Goal: Information Seeking & Learning: Learn about a topic

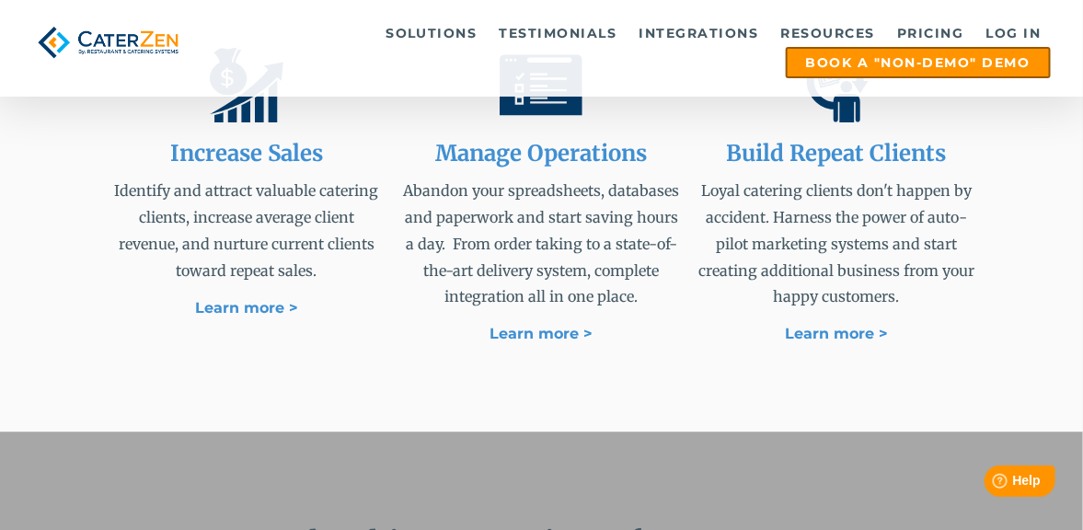
scroll to position [1228, 0]
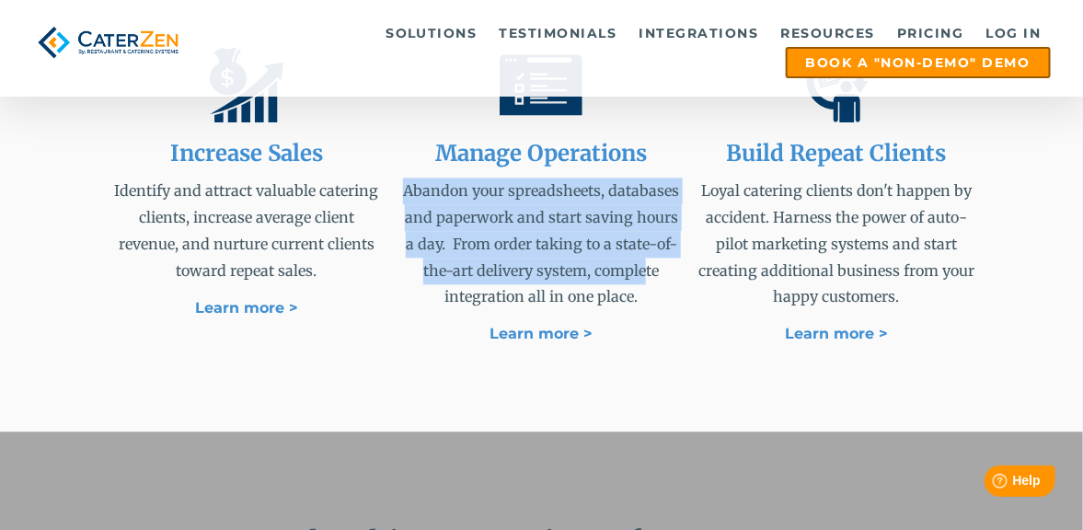
drag, startPoint x: 409, startPoint y: 177, endPoint x: 644, endPoint y: 276, distance: 254.8
click at [644, 276] on p "Abandon your spreadsheets, databases and paperwork and start saving hours a day…" at bounding box center [541, 244] width 277 height 132
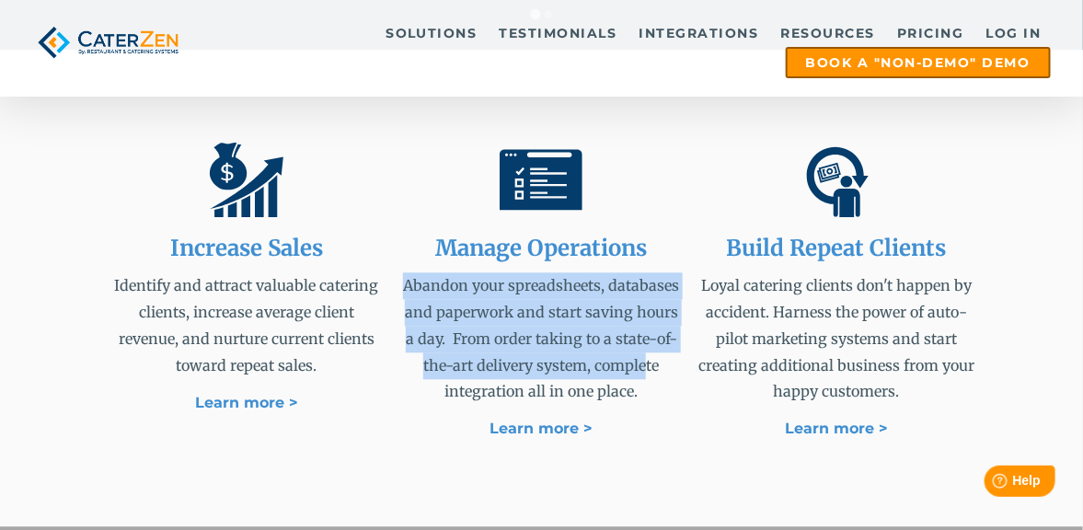
scroll to position [1136, 0]
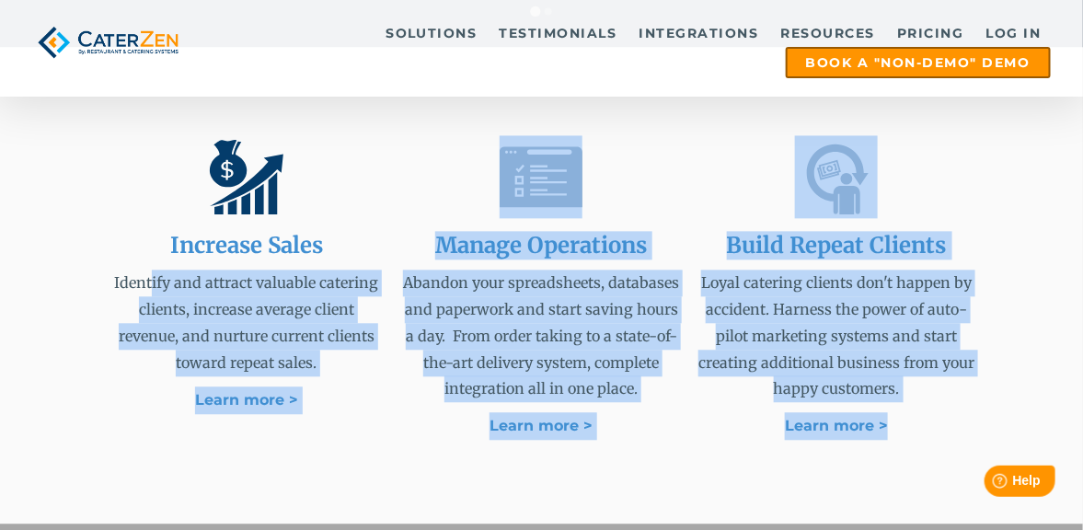
drag, startPoint x: 255, startPoint y: 275, endPoint x: 905, endPoint y: 432, distance: 669.2
click at [905, 432] on div "Increase Sales Identify and attract valuable catering clients, increase average…" at bounding box center [542, 285] width 867 height 329
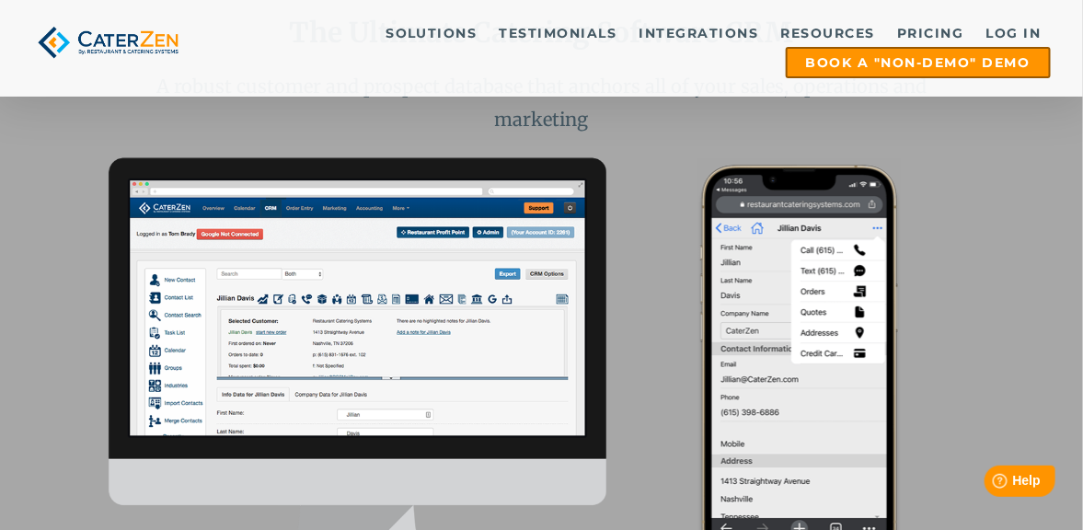
scroll to position [1872, 0]
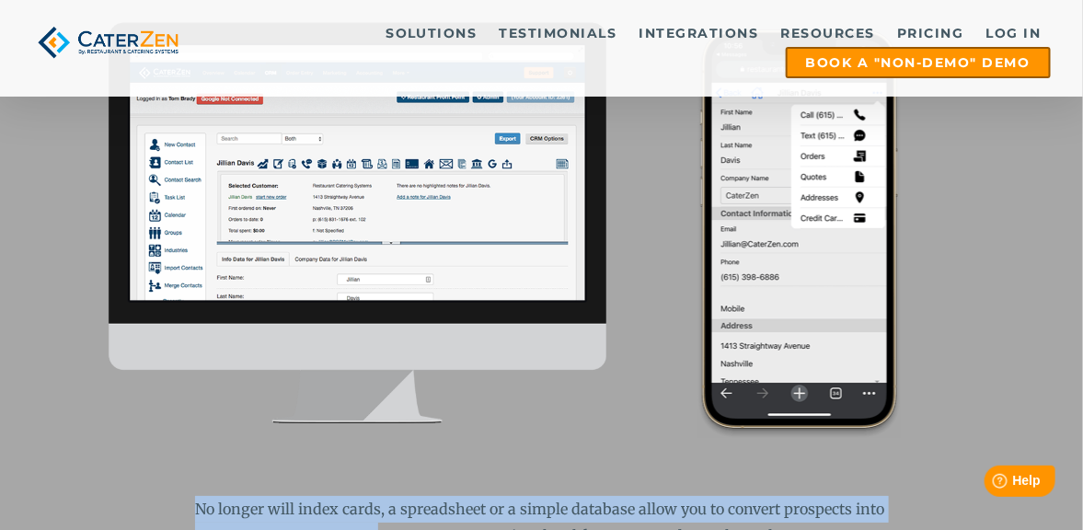
drag, startPoint x: 179, startPoint y: 465, endPoint x: 382, endPoint y: 495, distance: 204.7
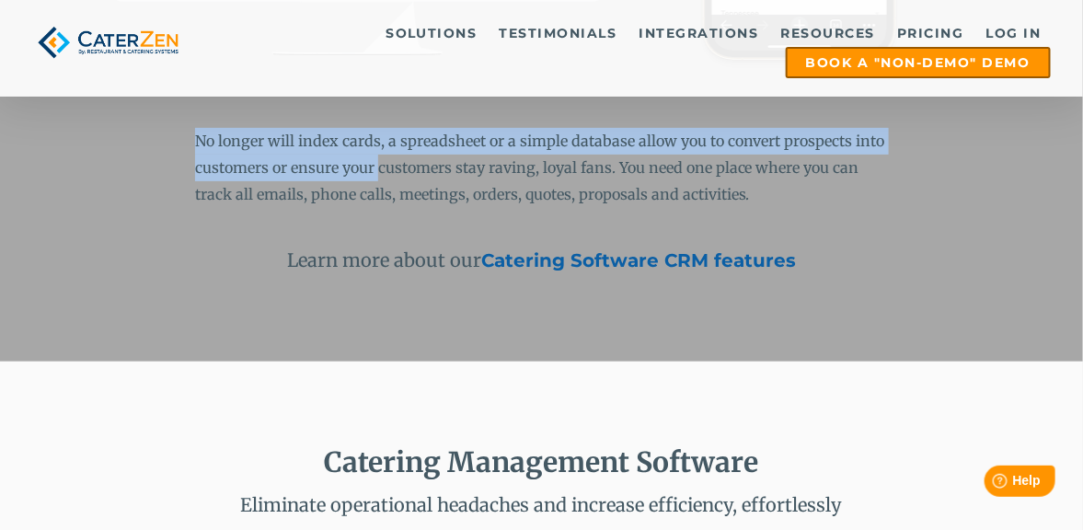
scroll to position [2332, 0]
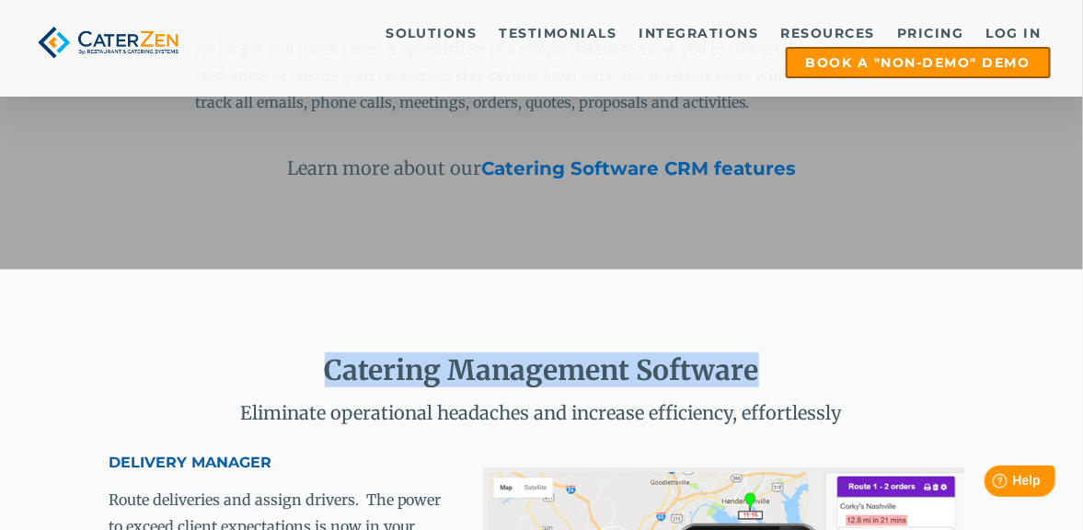
drag, startPoint x: 322, startPoint y: 317, endPoint x: 863, endPoint y: 304, distance: 541.1
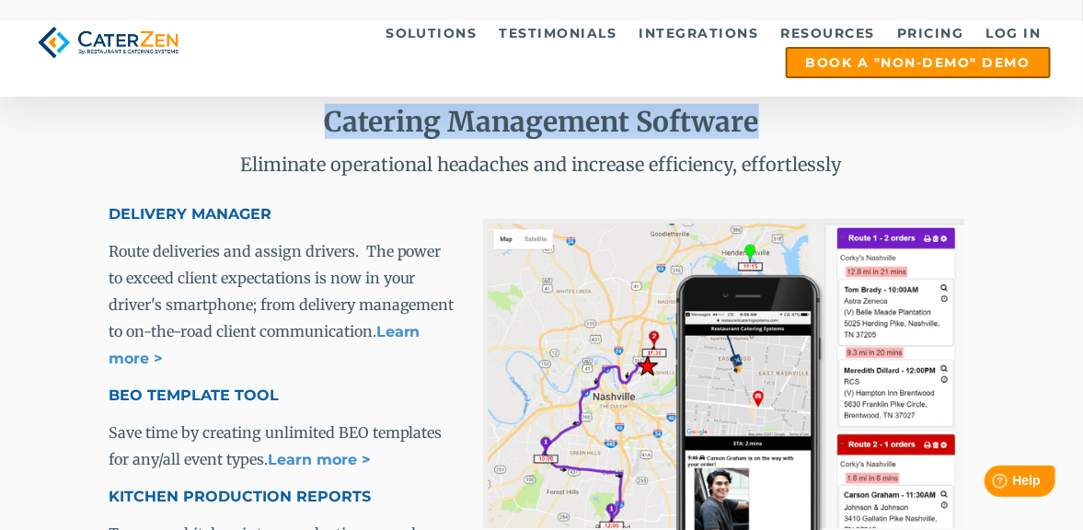
scroll to position [2608, 0]
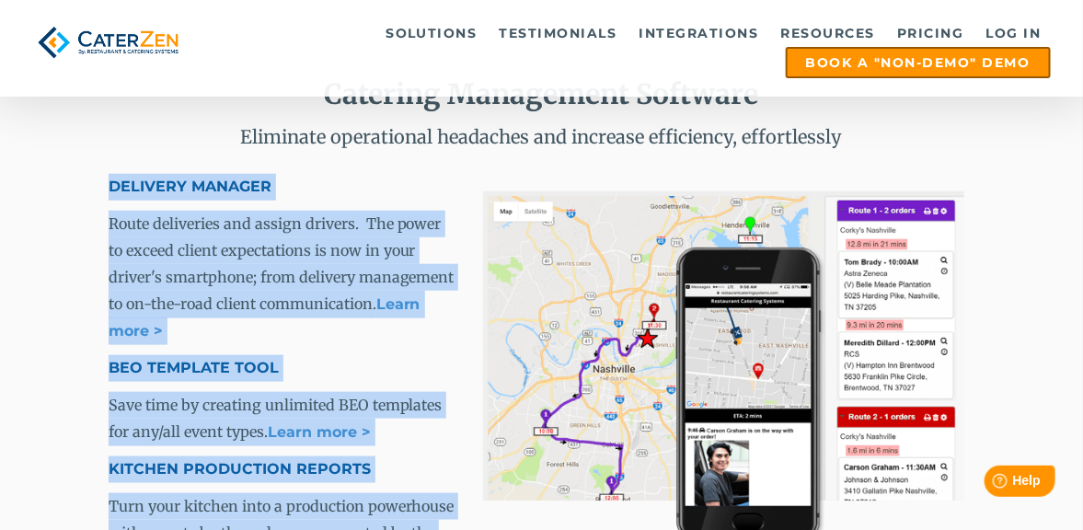
drag, startPoint x: 102, startPoint y: 135, endPoint x: 355, endPoint y: 492, distance: 437.5
click at [355, 492] on div "Catering Management Software Eliminate operational headaches and increase effic…" at bounding box center [541, 434] width 1083 height 881
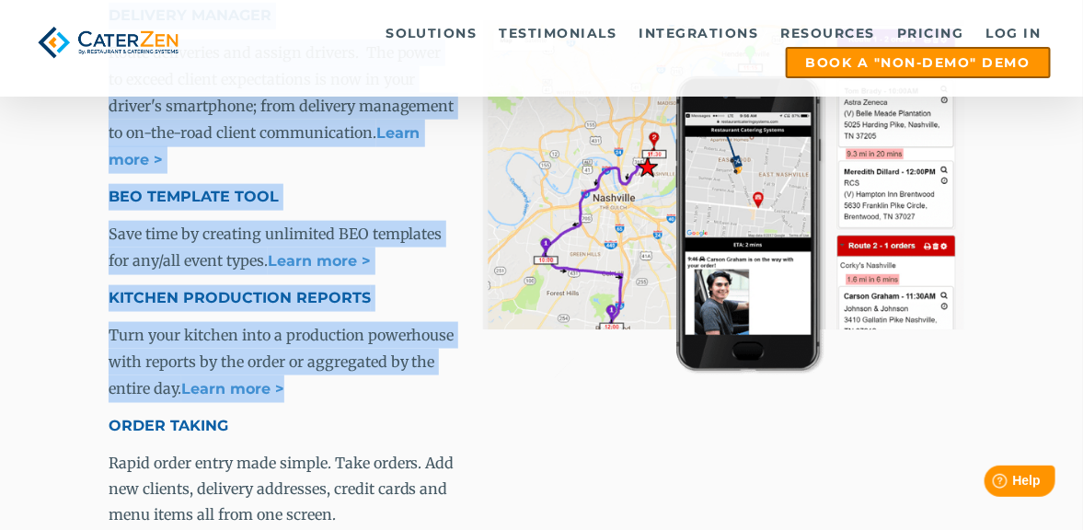
scroll to position [2792, 0]
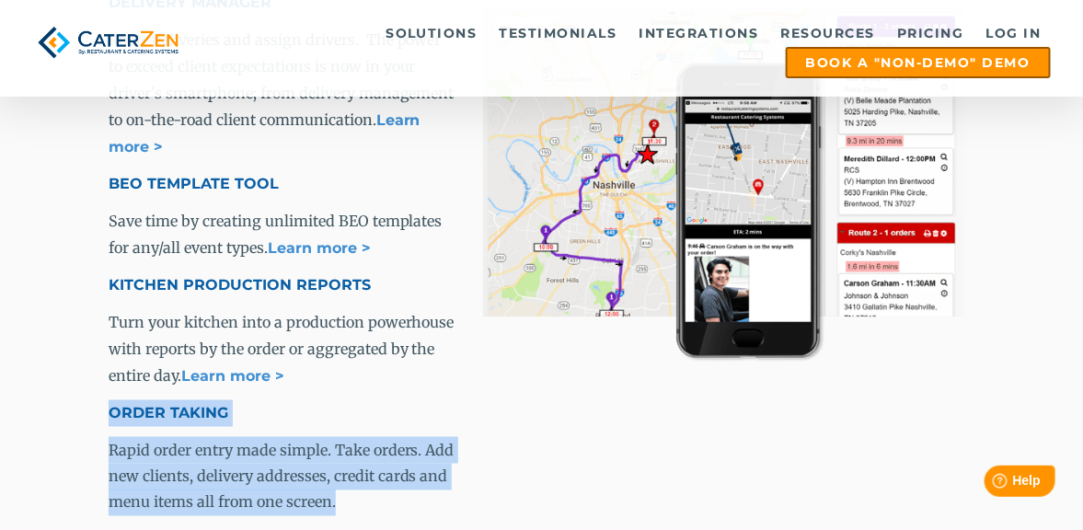
drag, startPoint x: 109, startPoint y: 344, endPoint x: 368, endPoint y: 450, distance: 279.3
click at [368, 450] on span "DELIVERY MANAGER Route deliveries and assign drivers. The power to exceed clien…" at bounding box center [284, 271] width 350 height 563
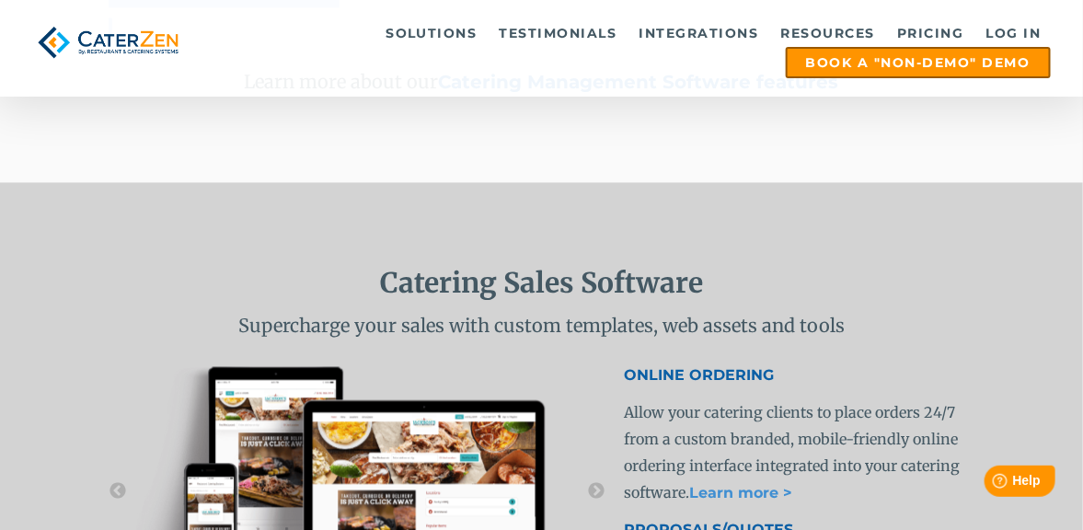
scroll to position [3344, 0]
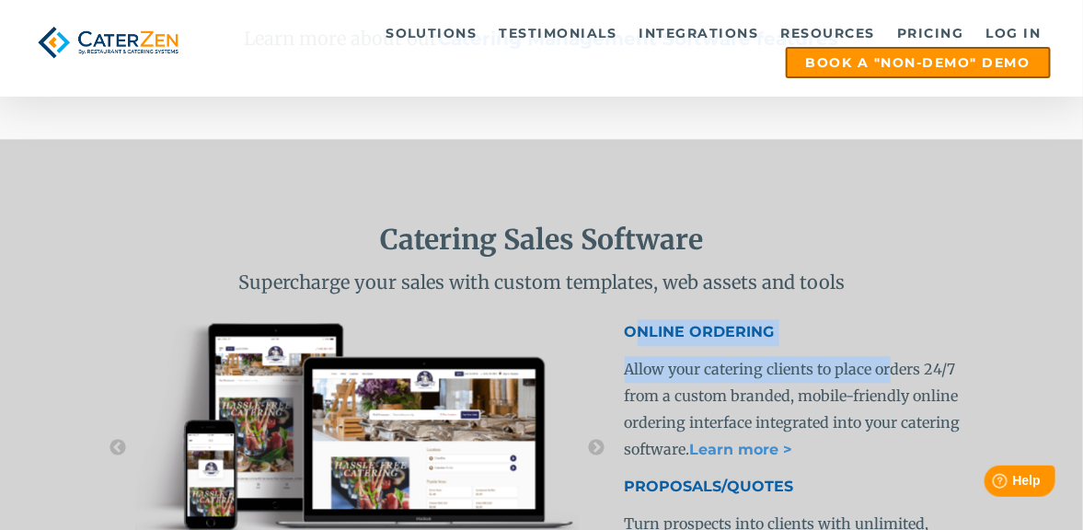
drag, startPoint x: 635, startPoint y: 263, endPoint x: 891, endPoint y: 303, distance: 259.7
click at [891, 319] on span "ONLINE ORDERING Allow your catering clients to place orders 24/7 from a custom …" at bounding box center [800, 536] width 350 height 435
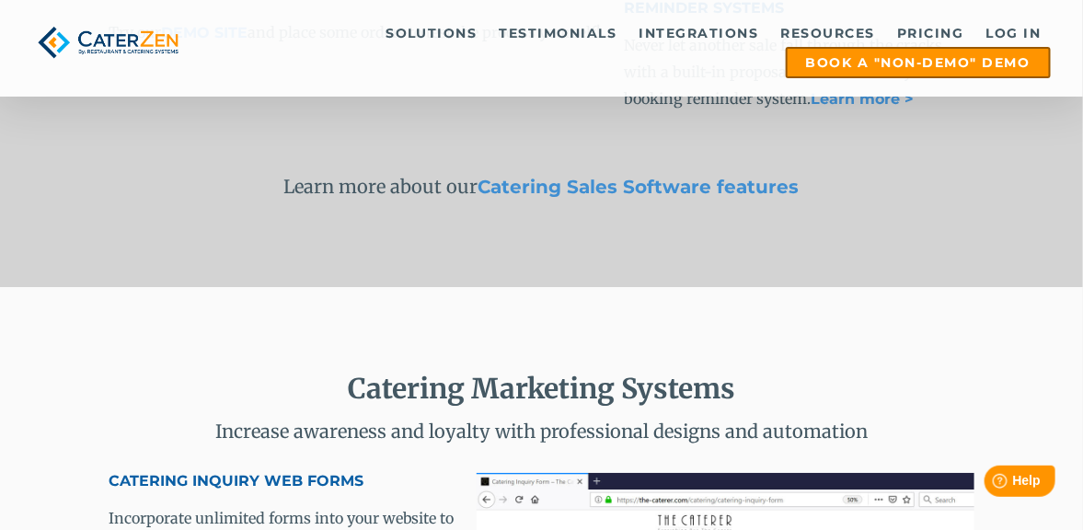
scroll to position [3988, 0]
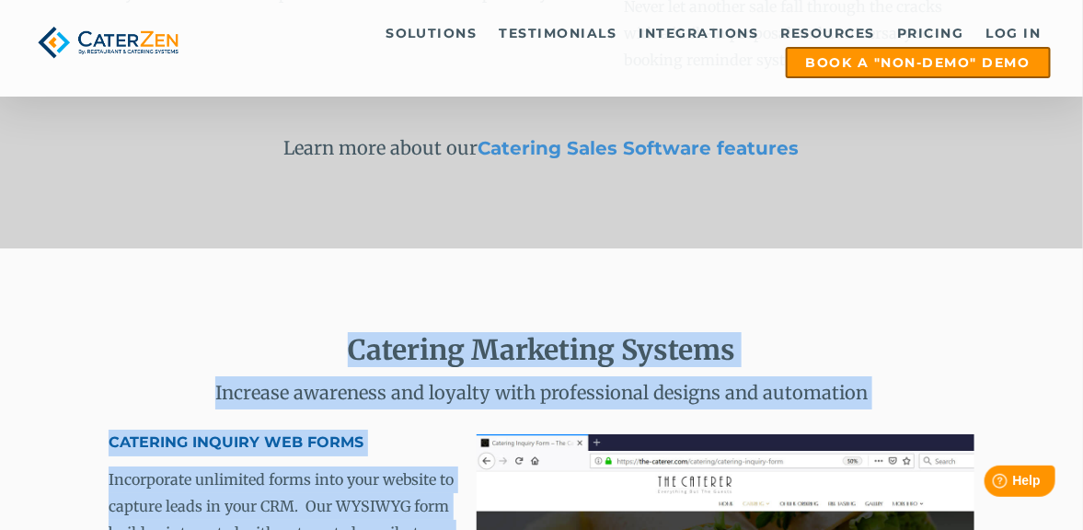
drag, startPoint x: 311, startPoint y: 259, endPoint x: 400, endPoint y: 499, distance: 255.3
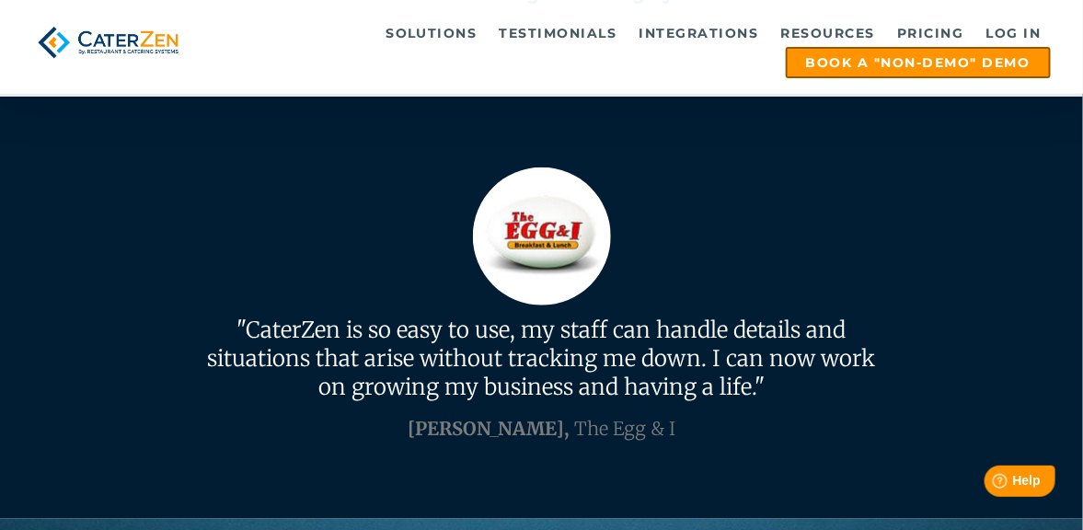
scroll to position [4816, 0]
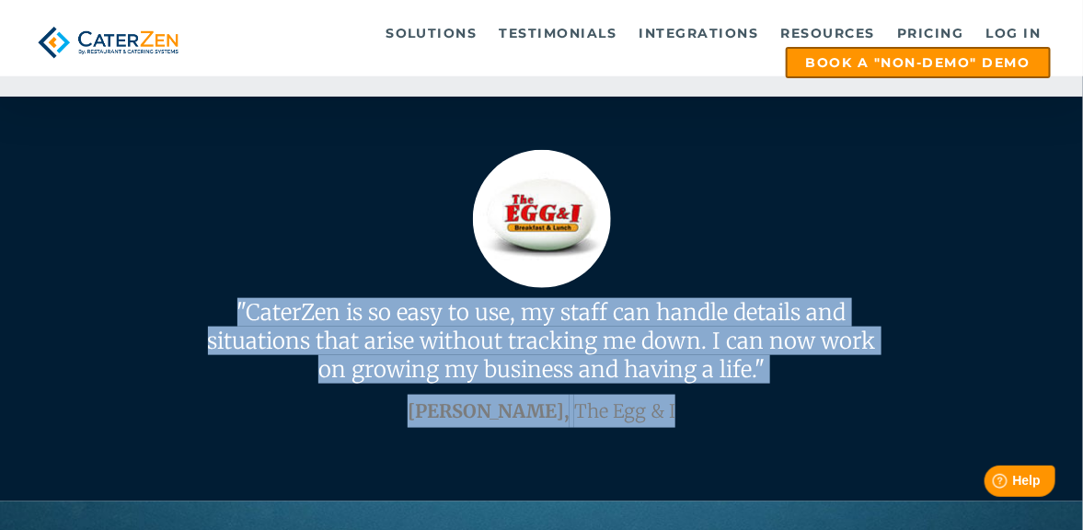
drag, startPoint x: 177, startPoint y: 236, endPoint x: 684, endPoint y: 373, distance: 524.9
click at [684, 373] on div "" "CaterZen is so easy to use, my staff can handle details and situations that …" at bounding box center [541, 288] width 1083 height 425
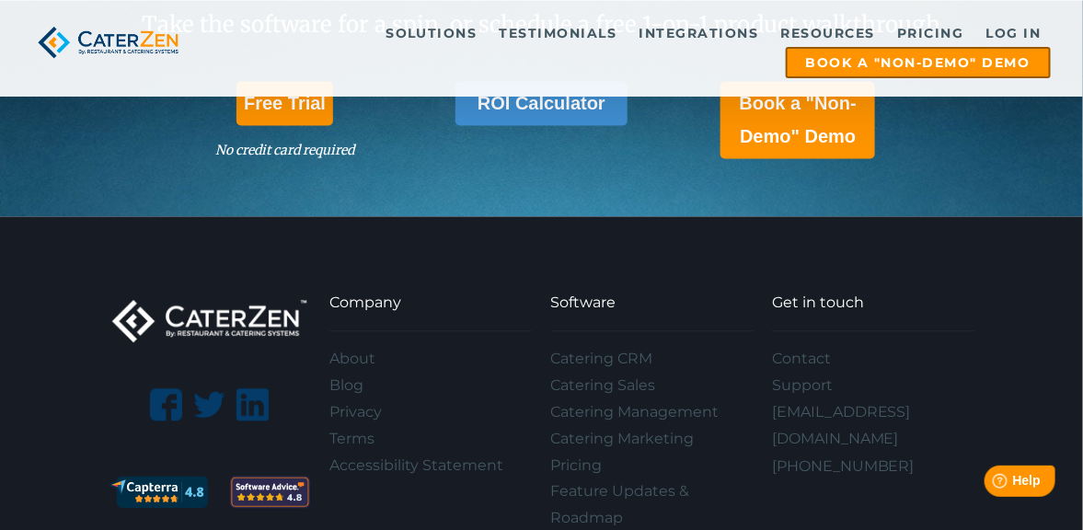
scroll to position [5460, 0]
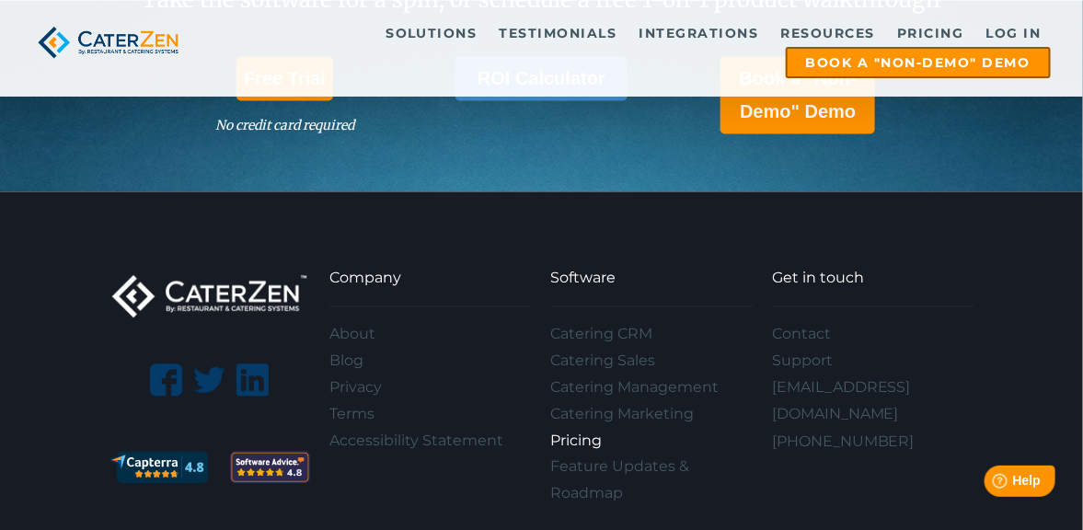
click at [569, 428] on link "Pricing" at bounding box center [652, 441] width 202 height 27
